Goal: Check status: Check status

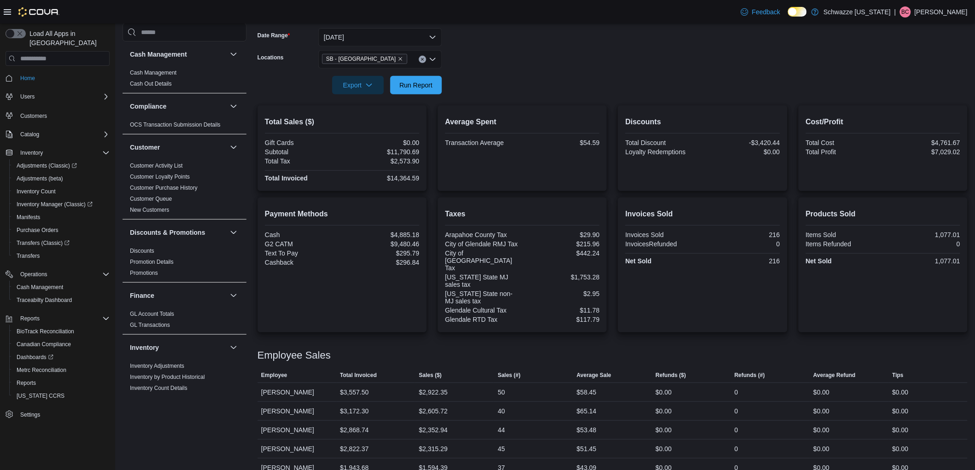
scroll to position [358, 0]
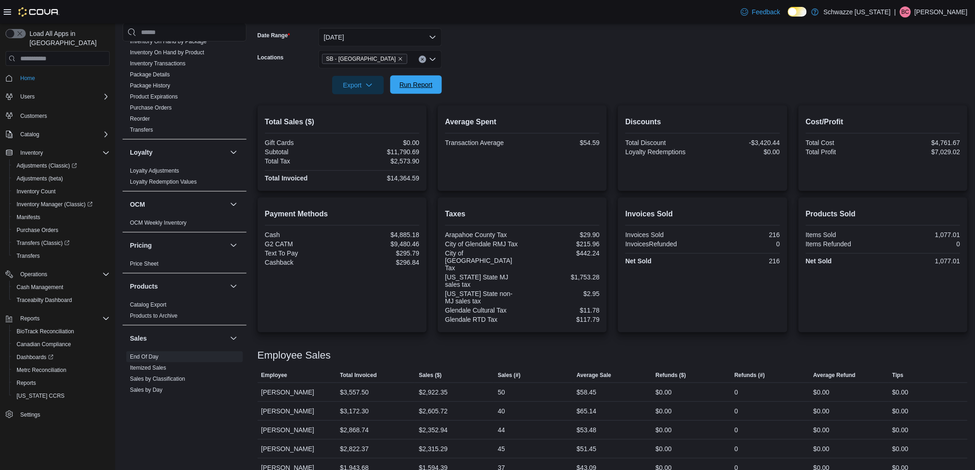
click at [415, 88] on span "Run Report" at bounding box center [415, 84] width 33 height 9
click at [397, 60] on icon "Remove SB - Glendale from selection in this group" at bounding box center [400, 59] width 6 height 6
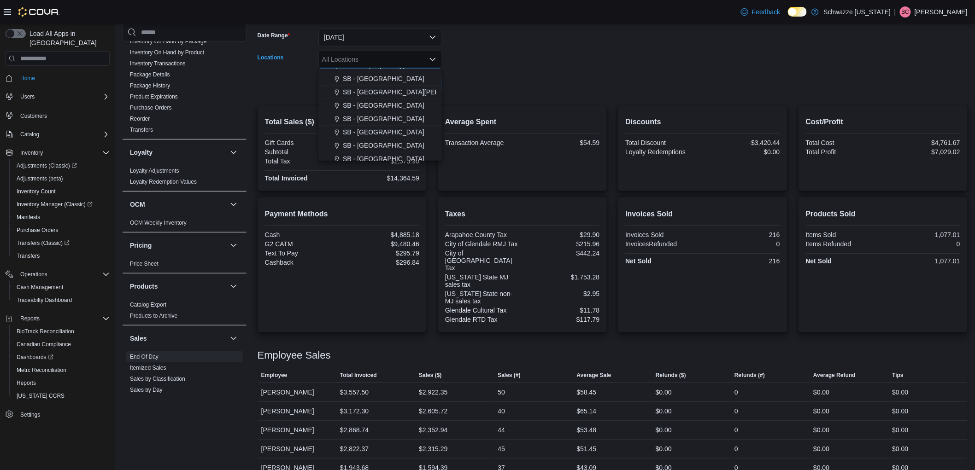
scroll to position [204, 0]
click at [388, 73] on span "SB - [GEOGRAPHIC_DATA]" at bounding box center [384, 70] width 82 height 9
drag, startPoint x: 494, startPoint y: 76, endPoint x: 468, endPoint y: 85, distance: 27.2
click at [490, 77] on form "Date Range [DATE] Locations SB - [GEOGRAPHIC_DATA] Combo box. Selected. SB - [G…" at bounding box center [612, 55] width 710 height 77
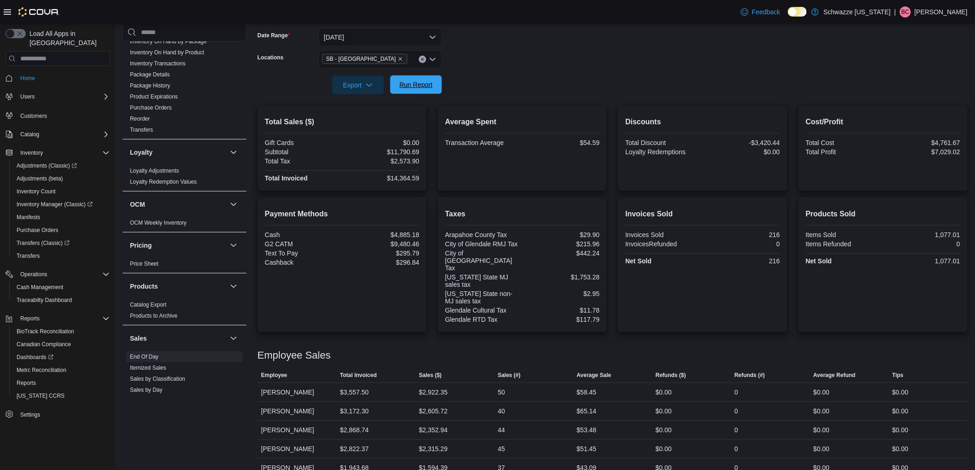
click at [415, 80] on span "Run Report" at bounding box center [416, 85] width 41 height 18
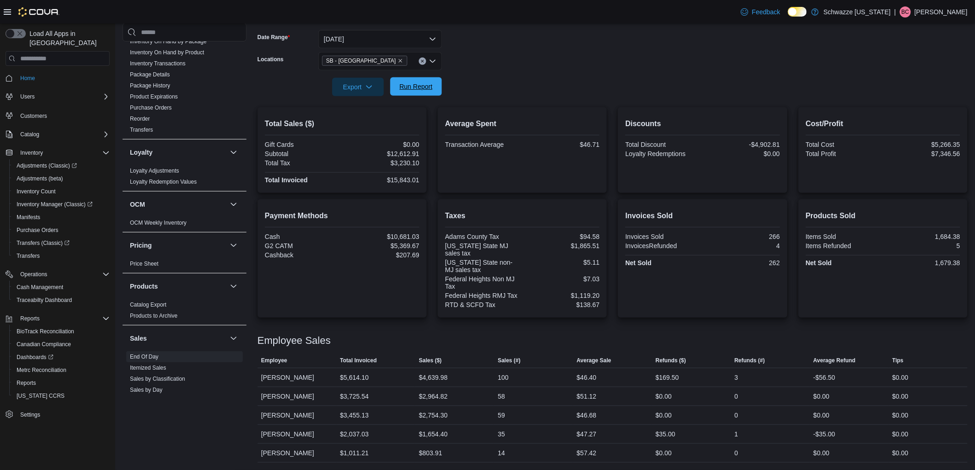
scroll to position [136, 0]
click at [397, 63] on icon "Remove SB - Federal Heights from selection in this group" at bounding box center [400, 61] width 6 height 6
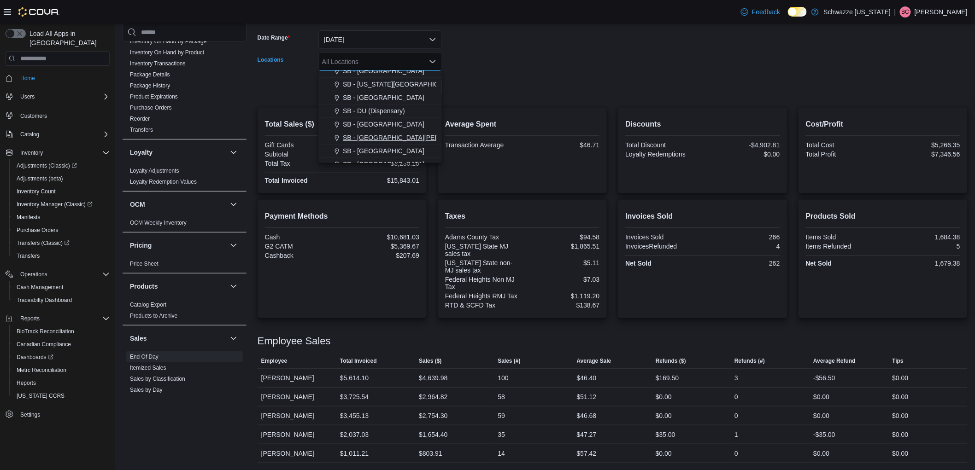
scroll to position [204, 0]
click at [374, 114] on span "SB - [GEOGRAPHIC_DATA]" at bounding box center [384, 113] width 82 height 9
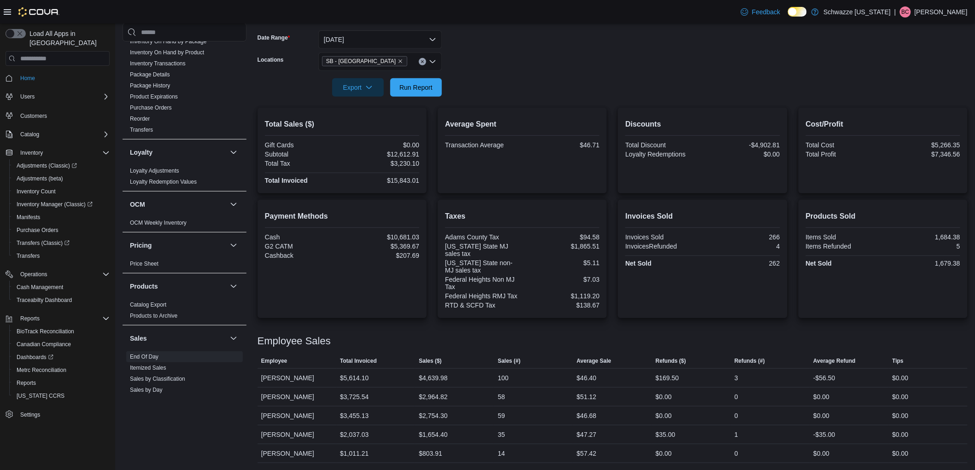
drag, startPoint x: 579, startPoint y: 63, endPoint x: 500, endPoint y: 75, distance: 79.7
click at [568, 67] on form "Date Range [DATE] Locations SB - [GEOGRAPHIC_DATA] Export Run Report" at bounding box center [612, 57] width 710 height 77
click at [423, 85] on span "Run Report" at bounding box center [415, 86] width 33 height 9
